Goal: Transaction & Acquisition: Purchase product/service

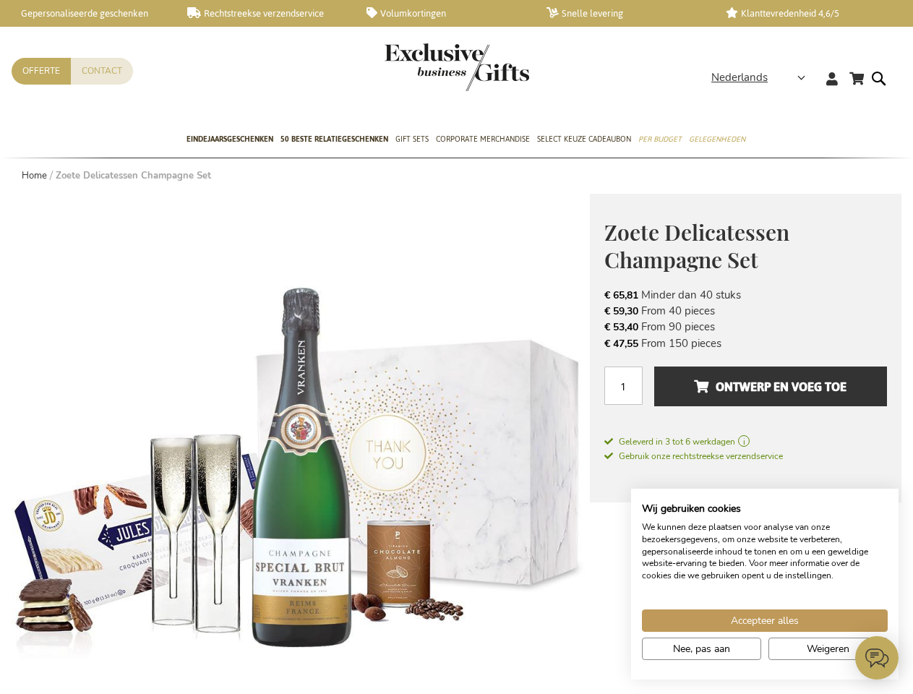
click at [763, 77] on span "Nederlands" at bounding box center [740, 77] width 56 height 17
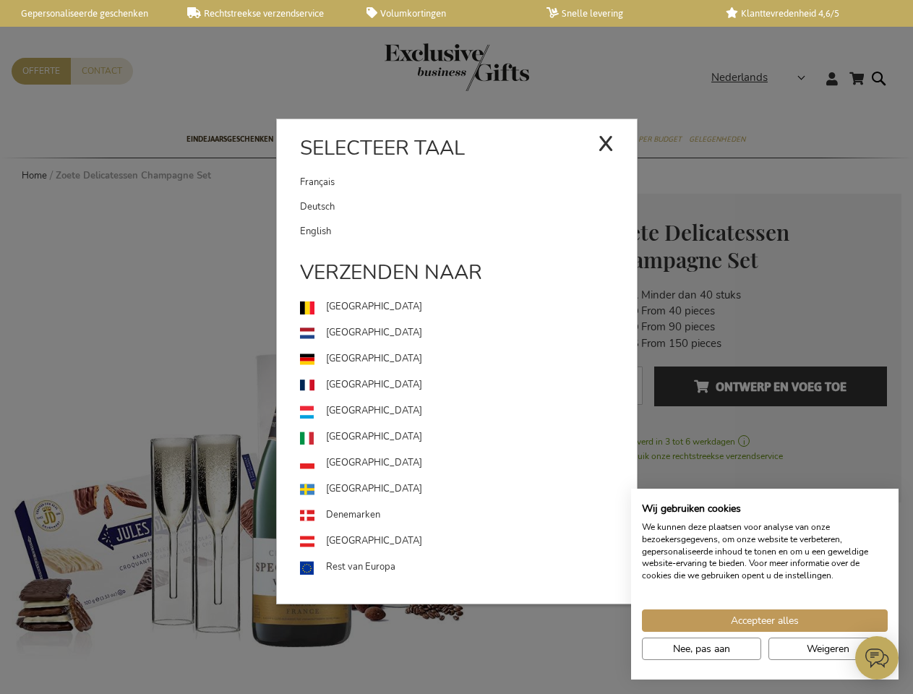
click at [301, 444] on use at bounding box center [307, 439] width 14 height 14
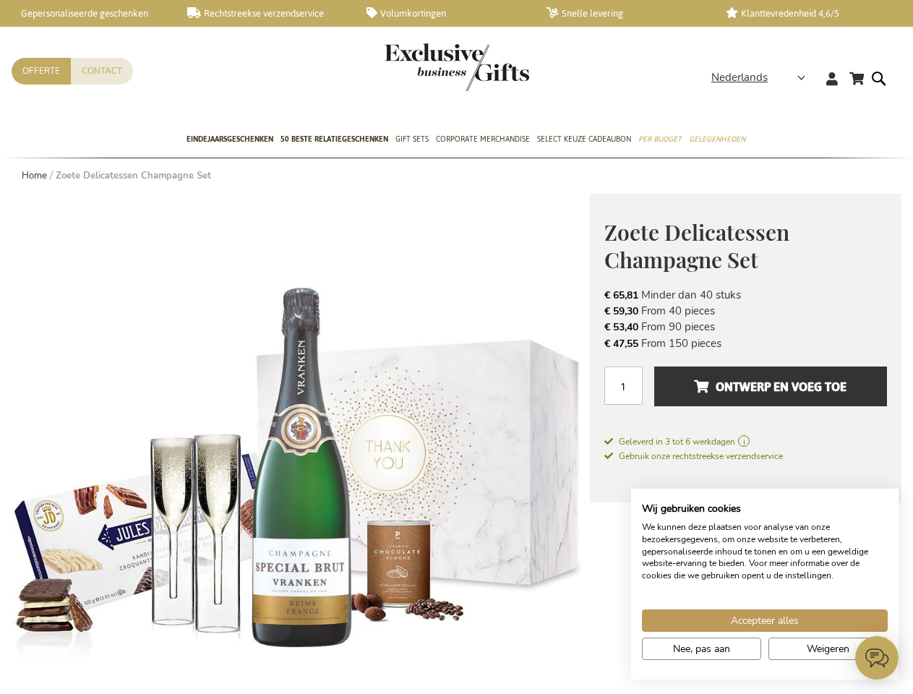
click at [746, 393] on span "Ontwerp en voeg toe" at bounding box center [770, 386] width 153 height 23
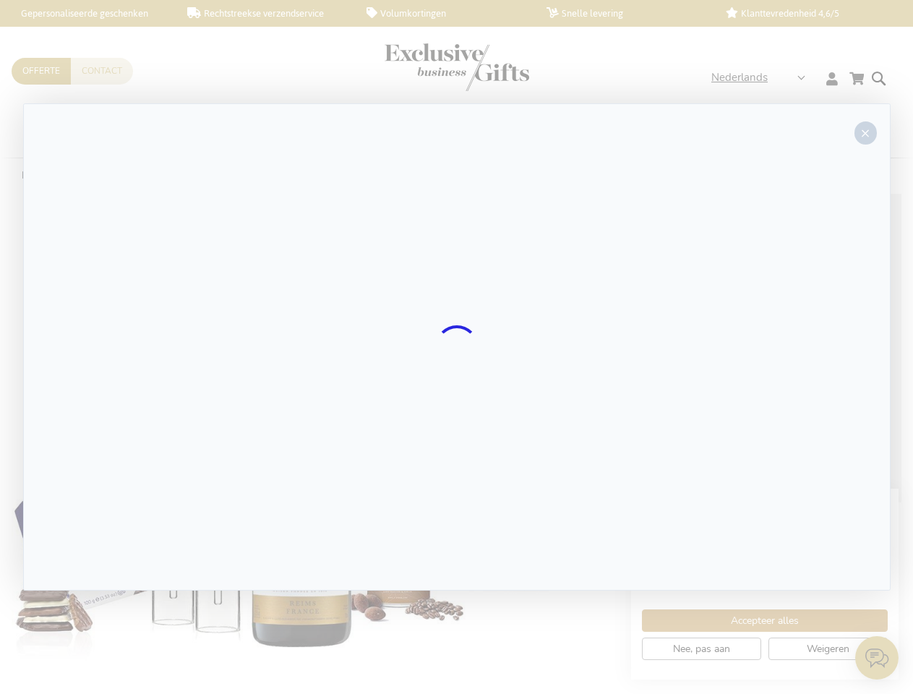
click at [771, 386] on div at bounding box center [457, 346] width 868 height 487
click at [765, 621] on div at bounding box center [456, 347] width 913 height 694
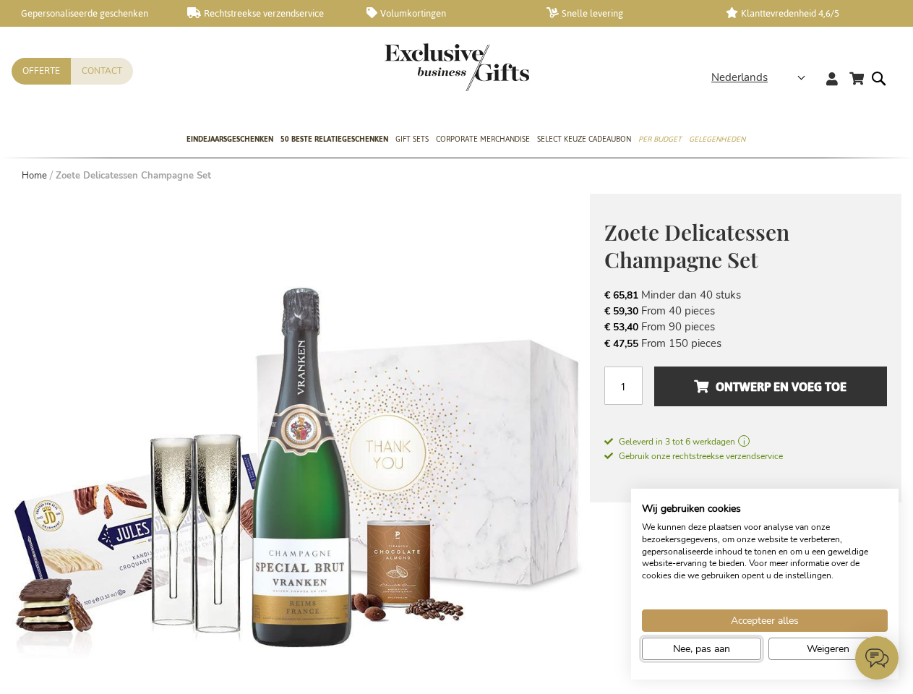
click at [702, 649] on span "Nee, pas aan" at bounding box center [701, 649] width 57 height 15
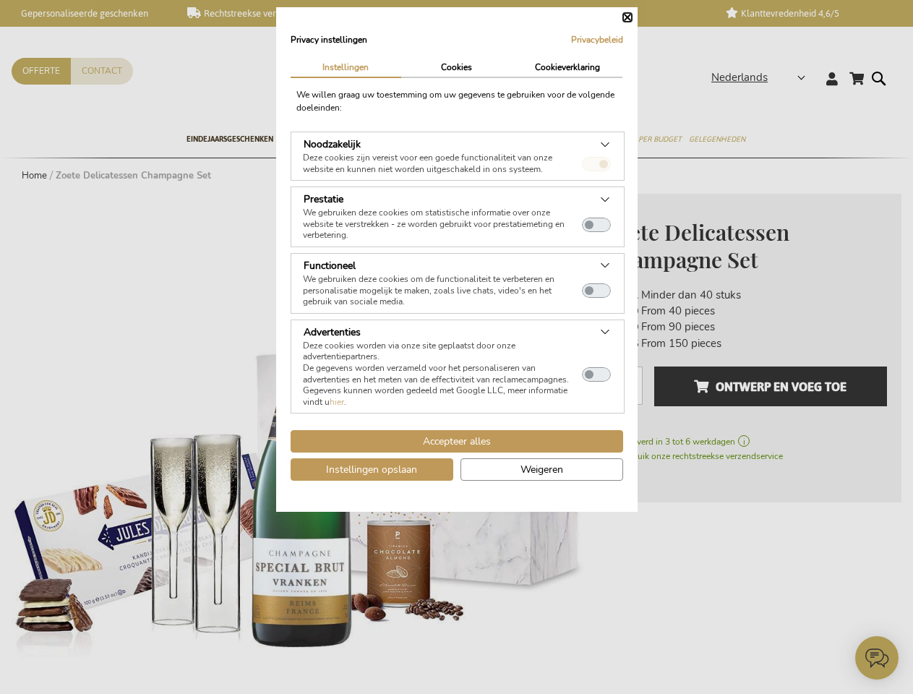
click at [638, 512] on dialog "Privacy instellingen Privacybeleid | Instellingen Cookies Cookieverklaring We […" at bounding box center [457, 259] width 362 height 505
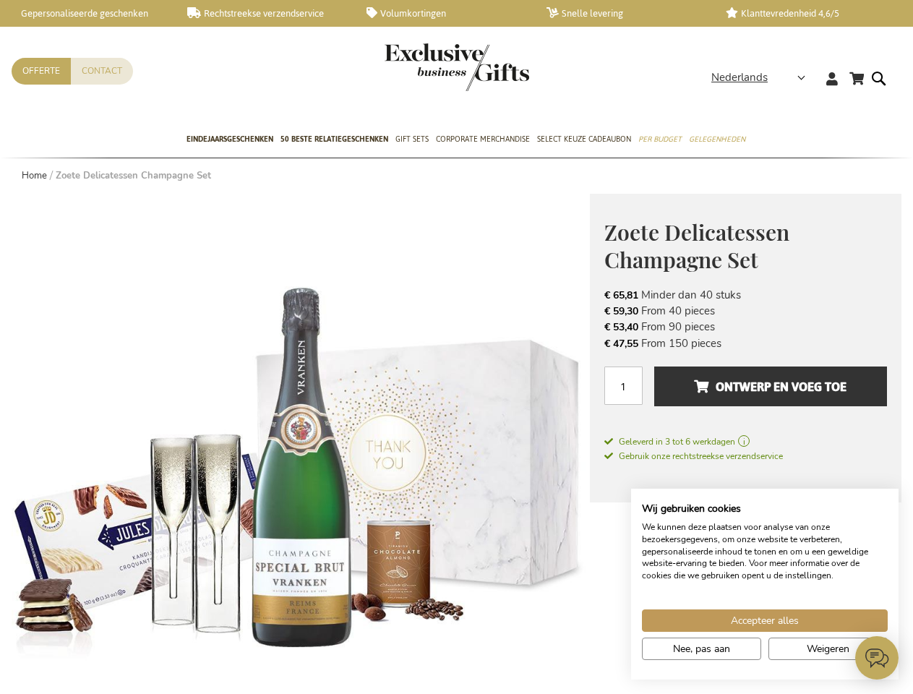
click at [877, 658] on icon at bounding box center [877, 657] width 43 height 43
